Goal: Task Accomplishment & Management: Manage account settings

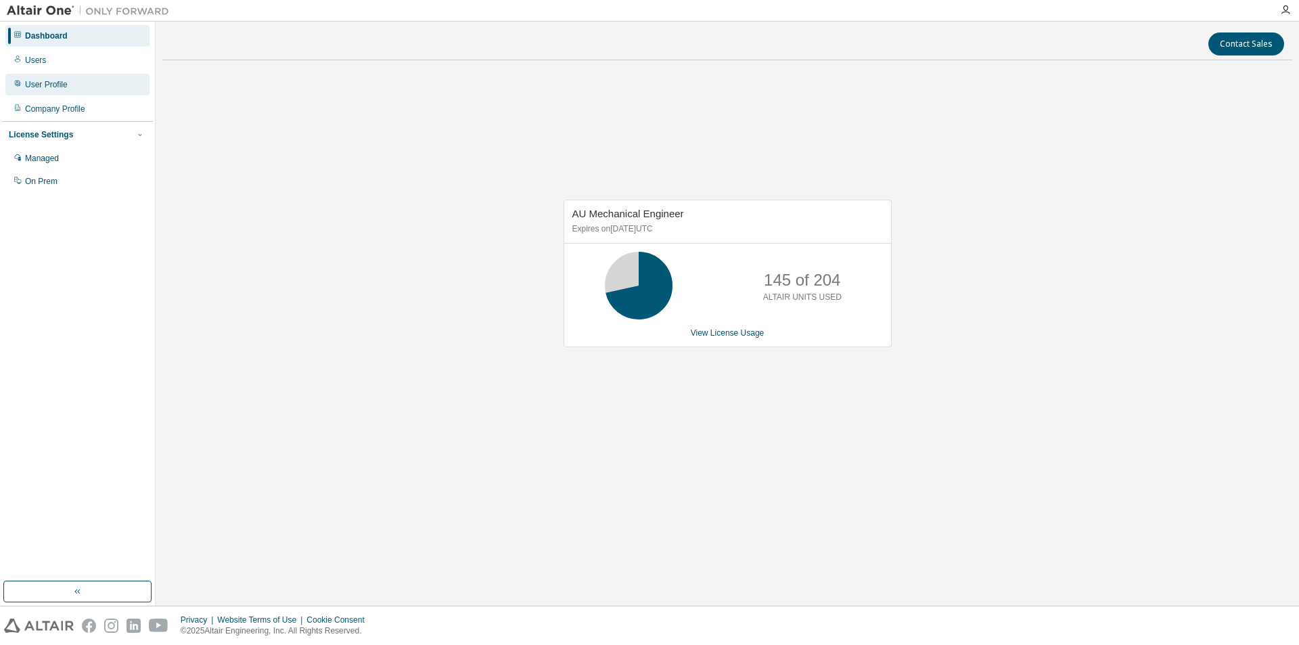
click at [49, 82] on div "User Profile" at bounding box center [46, 84] width 43 height 11
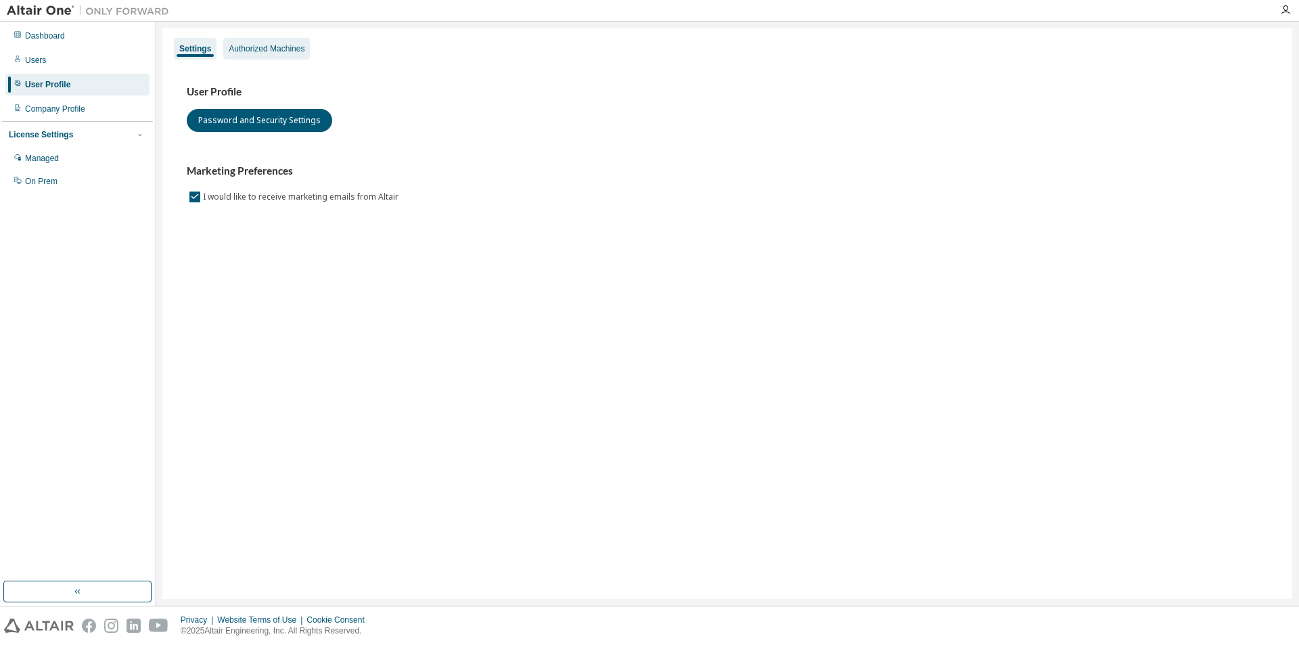
click at [283, 48] on div "Authorized Machines" at bounding box center [267, 48] width 76 height 11
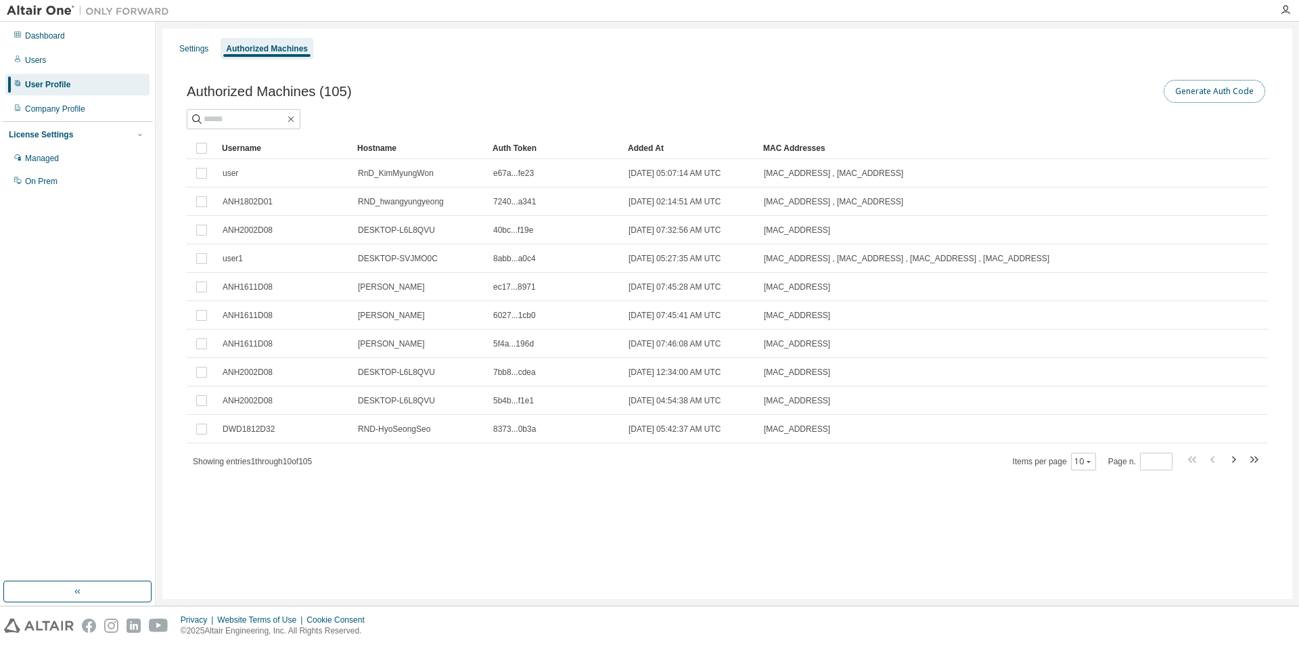
click at [1233, 94] on button "Generate Auth Code" at bounding box center [1214, 91] width 101 height 23
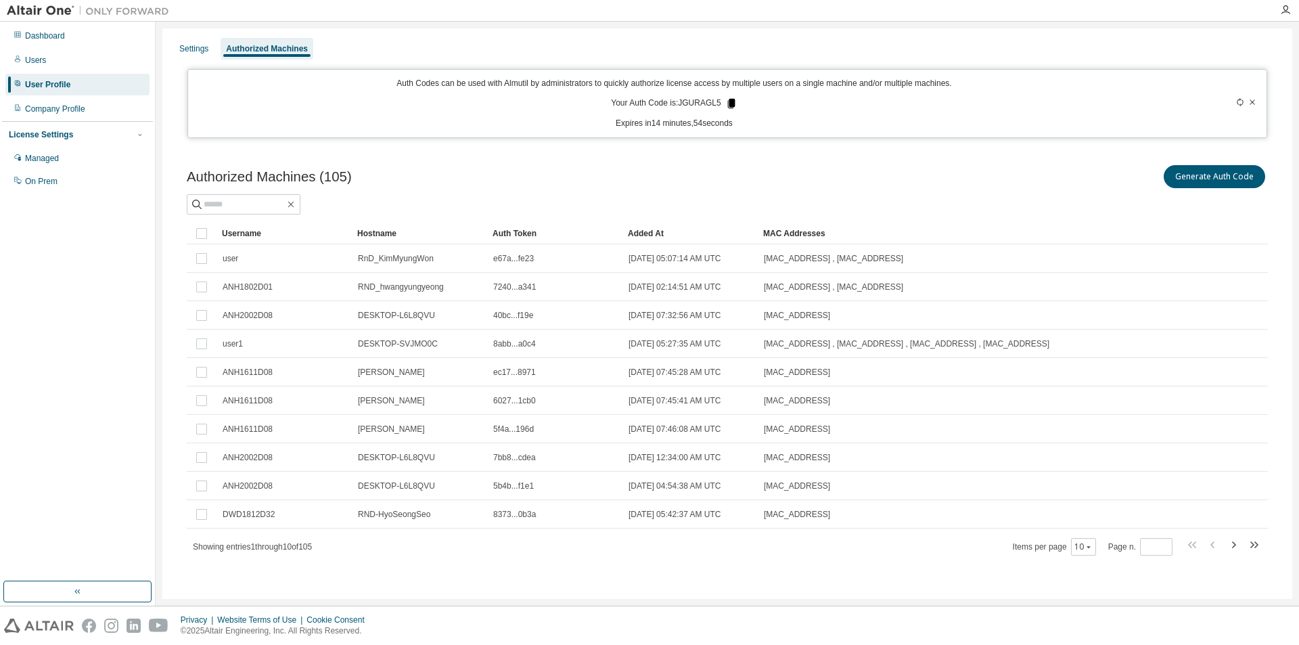
click at [727, 102] on icon at bounding box center [730, 103] width 7 height 9
